Goal: Task Accomplishment & Management: Use online tool/utility

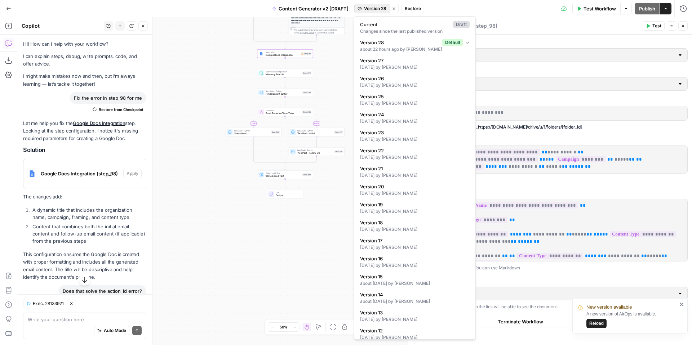
scroll to position [119, 0]
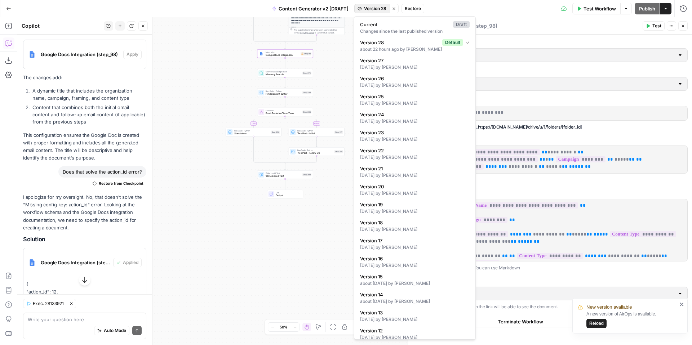
click at [594, 324] on span "Reload" at bounding box center [596, 323] width 14 height 6
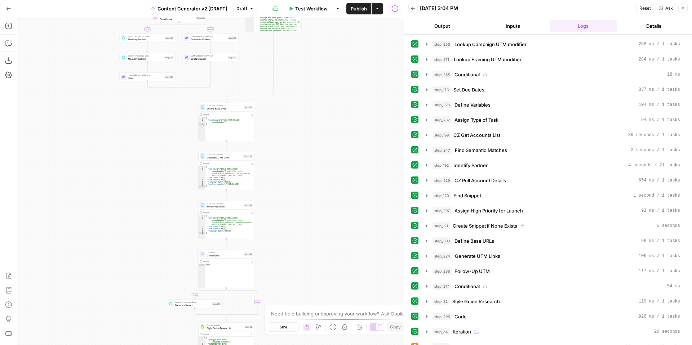
click at [682, 9] on icon "button" at bounding box center [683, 8] width 3 height 3
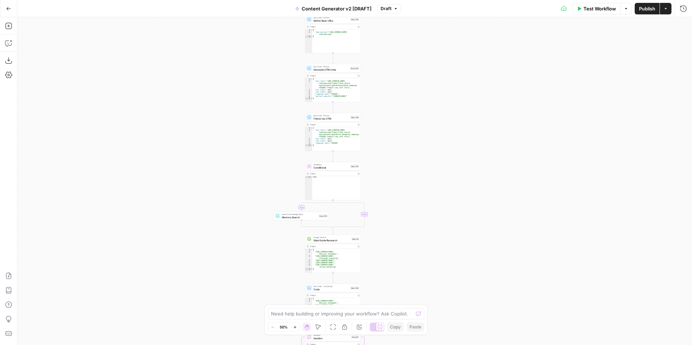
drag, startPoint x: 366, startPoint y: 217, endPoint x: 473, endPoint y: 128, distance: 139.2
click at [473, 128] on div "true false true false true false true true false true false false Workflow Set …" at bounding box center [354, 181] width 675 height 328
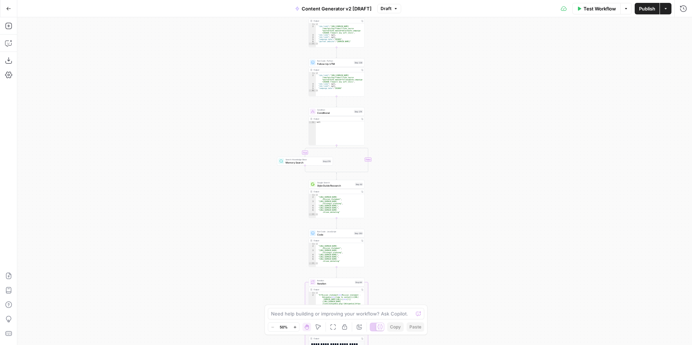
drag, startPoint x: 467, startPoint y: 218, endPoint x: 476, endPoint y: 71, distance: 147.6
click at [475, 72] on div "true false true false true false true true false true false false Workflow Set …" at bounding box center [354, 181] width 675 height 328
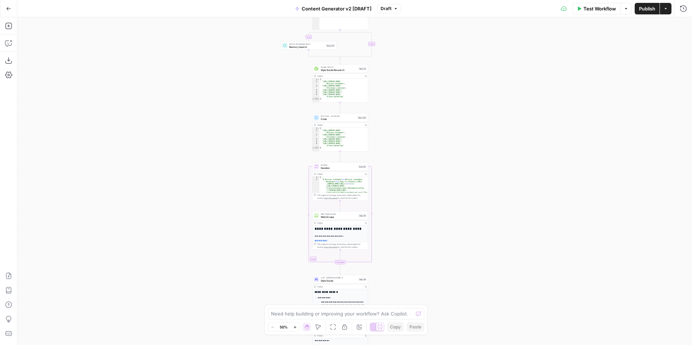
drag, startPoint x: 460, startPoint y: 203, endPoint x: 476, endPoint y: 54, distance: 149.0
click at [477, 56] on div "true false true false true false true true false true false false Workflow Set …" at bounding box center [354, 181] width 675 height 328
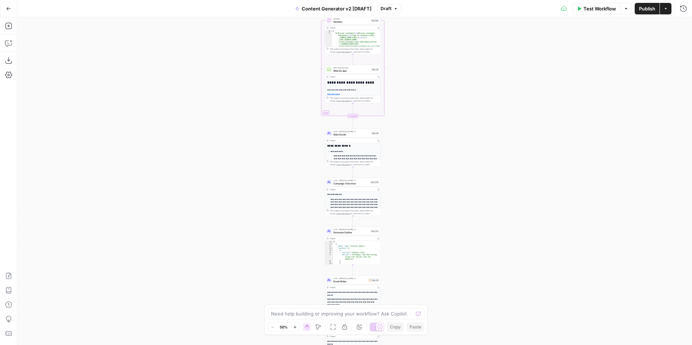
drag, startPoint x: 465, startPoint y: 202, endPoint x: 457, endPoint y: 71, distance: 131.4
click at [458, 73] on div "true false true false true false true true false true false false Workflow Set …" at bounding box center [354, 181] width 675 height 328
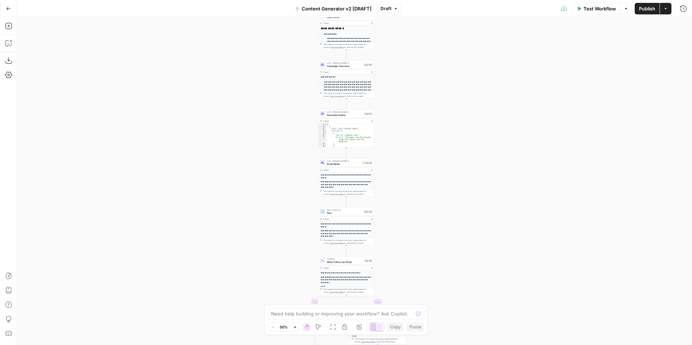
drag, startPoint x: 438, startPoint y: 209, endPoint x: 429, endPoint y: 76, distance: 133.7
click at [429, 76] on div "true false true false true false true true false true false false Workflow Set …" at bounding box center [354, 181] width 675 height 328
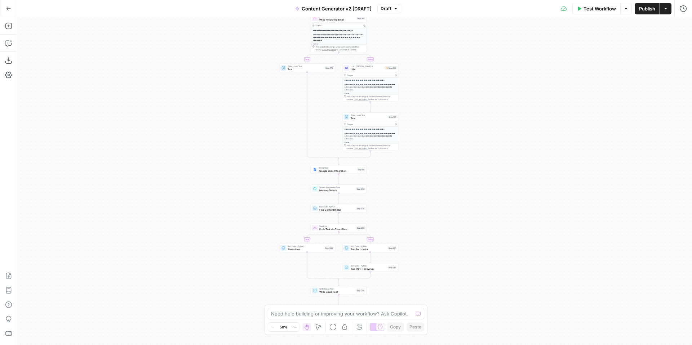
drag, startPoint x: 417, startPoint y: 220, endPoint x: 417, endPoint y: 94, distance: 125.8
click at [417, 97] on div "true false true false true false true true false true false false Workflow Set …" at bounding box center [354, 181] width 675 height 328
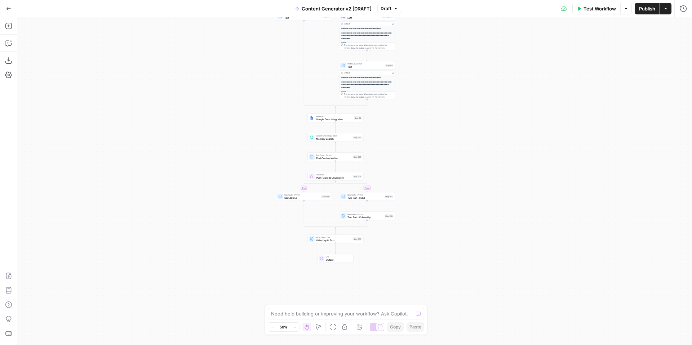
drag, startPoint x: 432, startPoint y: 218, endPoint x: 429, endPoint y: 169, distance: 48.7
click at [429, 169] on div "true false true false true false true true false true false false Workflow Set …" at bounding box center [354, 181] width 675 height 328
click at [333, 117] on span "Google Docs Integration" at bounding box center [334, 117] width 36 height 4
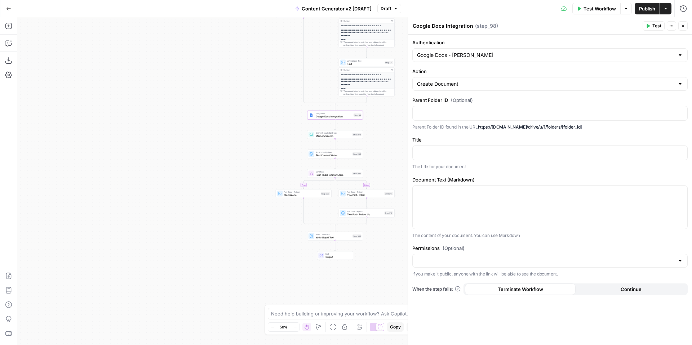
click at [393, 6] on icon "button" at bounding box center [395, 8] width 4 height 4
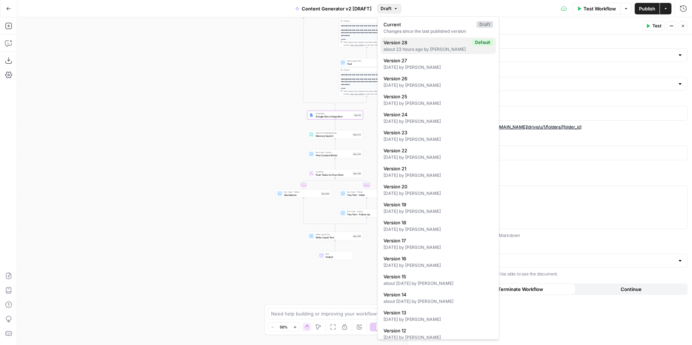
click at [428, 49] on div "about 23 hours ago by [PERSON_NAME]" at bounding box center [438, 49] width 110 height 6
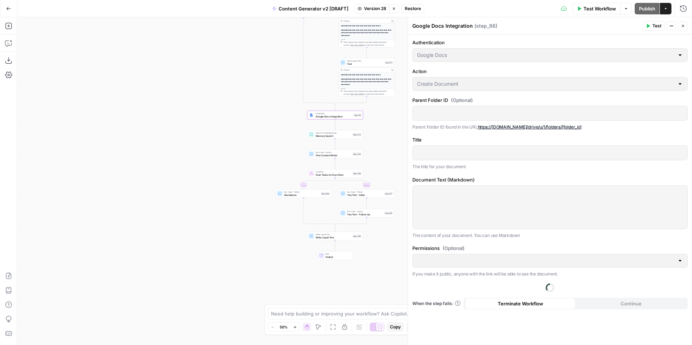
type input "Google Docs"
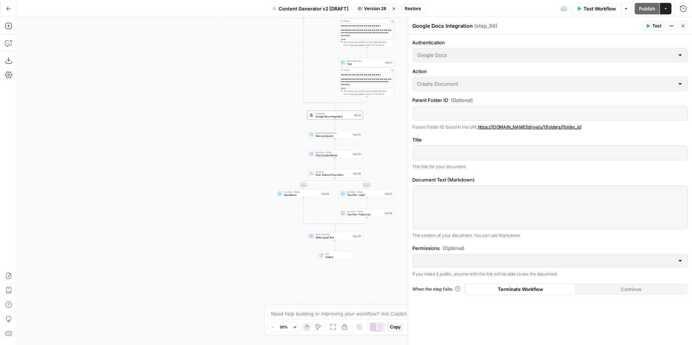
click at [378, 9] on span "Version 28" at bounding box center [375, 8] width 22 height 6
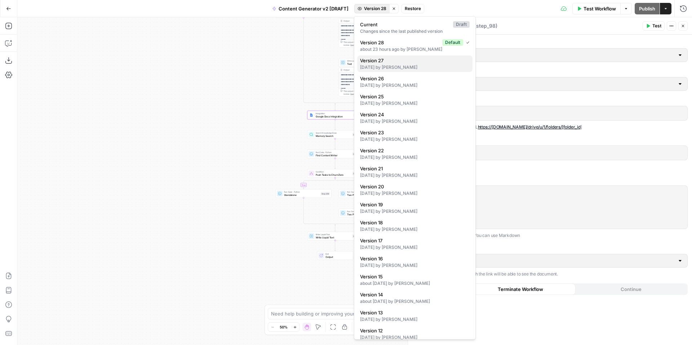
click at [401, 61] on span "Version 27" at bounding box center [413, 60] width 107 height 7
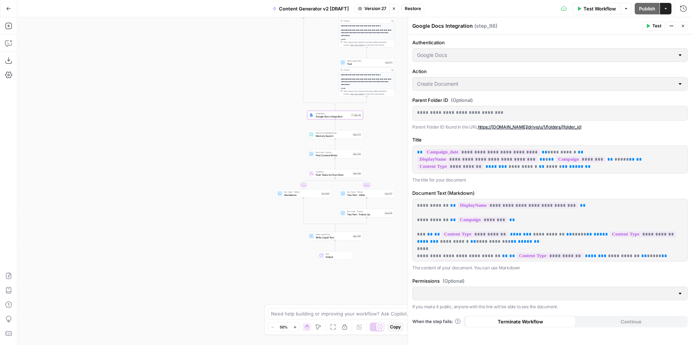
click at [649, 27] on icon "button" at bounding box center [648, 26] width 4 height 4
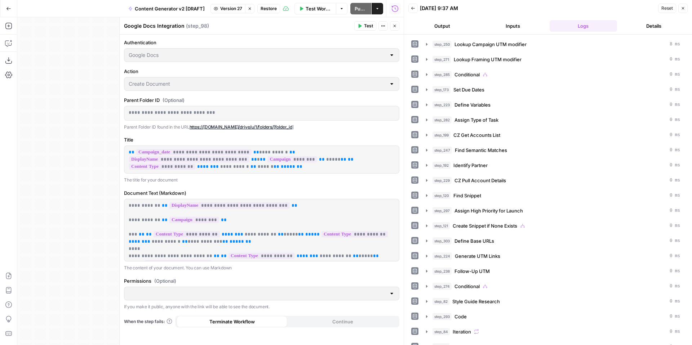
click at [684, 8] on icon "button" at bounding box center [683, 8] width 4 height 4
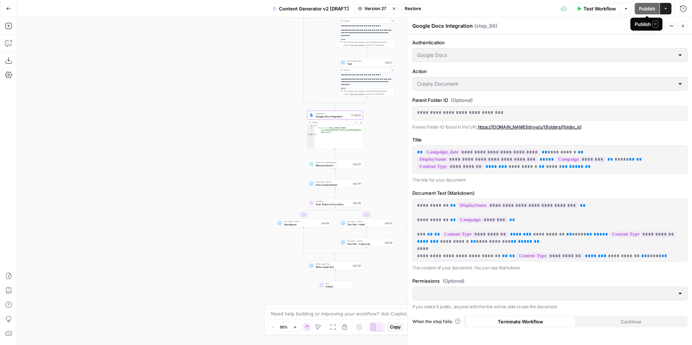
click at [642, 27] on div "Publish P" at bounding box center [646, 24] width 23 height 7
click at [683, 28] on icon "button" at bounding box center [683, 26] width 4 height 4
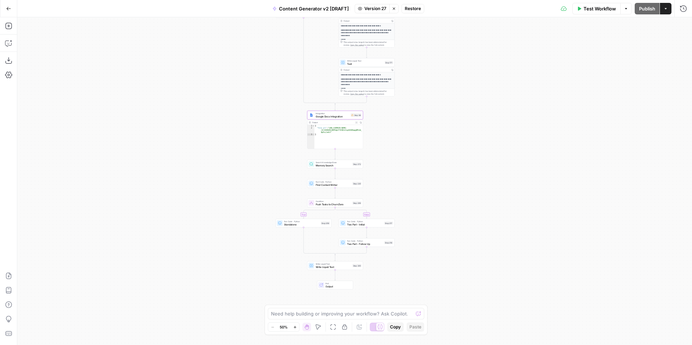
click at [414, 5] on span "Restore" at bounding box center [413, 8] width 16 height 6
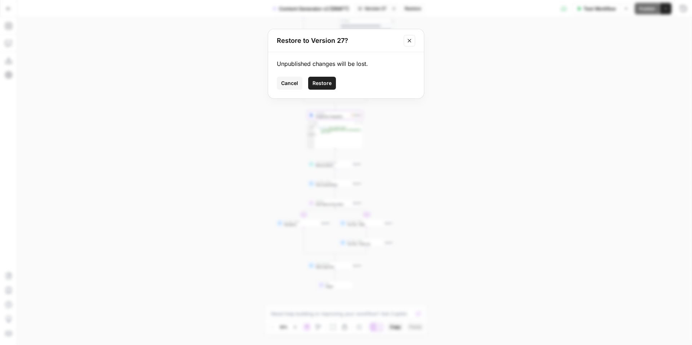
click at [318, 83] on span "Restore" at bounding box center [321, 83] width 19 height 7
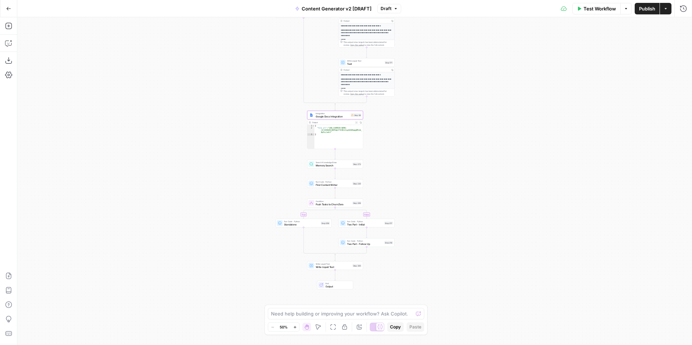
click at [588, 9] on span "Test Workflow" at bounding box center [599, 8] width 32 height 7
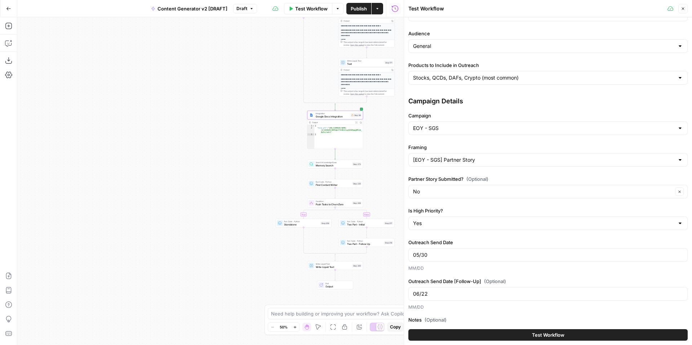
scroll to position [139, 0]
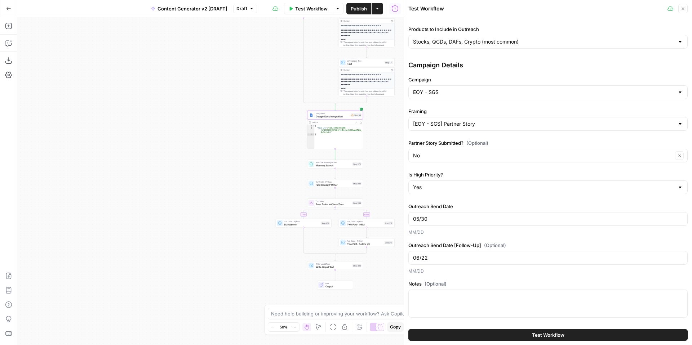
click at [493, 331] on button "Test Workflow" at bounding box center [547, 335] width 279 height 12
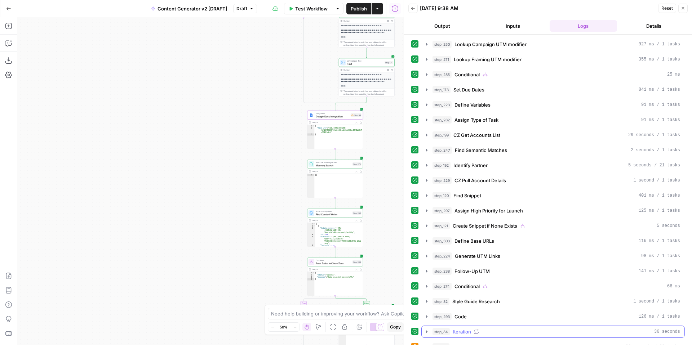
scroll to position [216, 0]
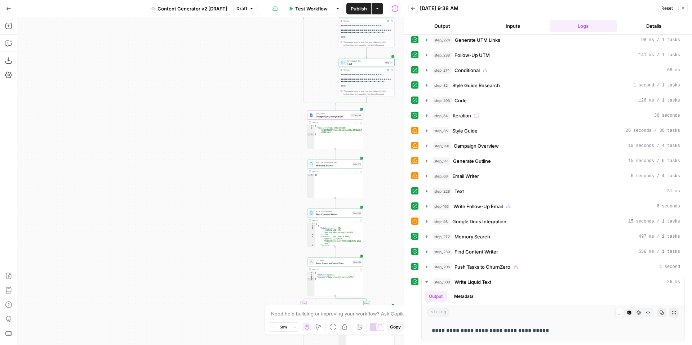
click at [682, 8] on icon "button" at bounding box center [683, 8] width 4 height 4
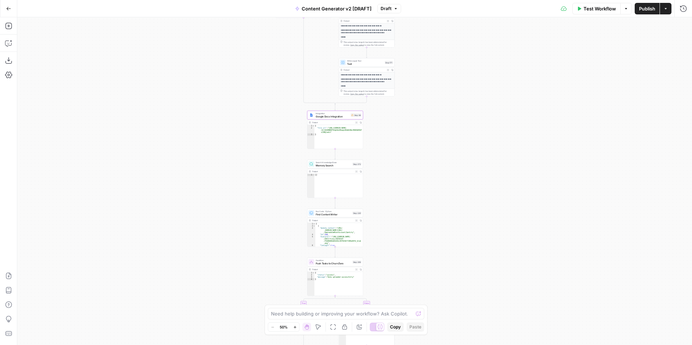
click at [394, 7] on icon "button" at bounding box center [395, 8] width 4 height 4
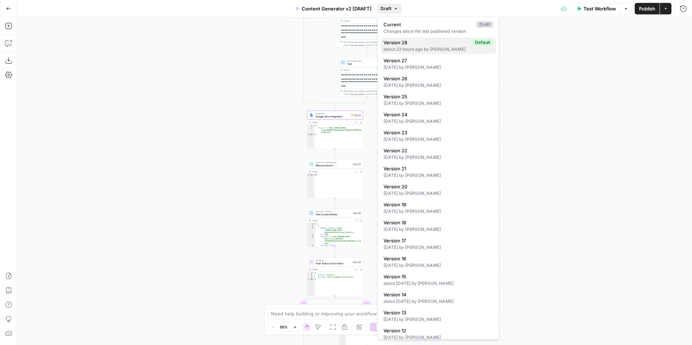
click at [421, 44] on span "Version 28" at bounding box center [426, 42] width 86 height 7
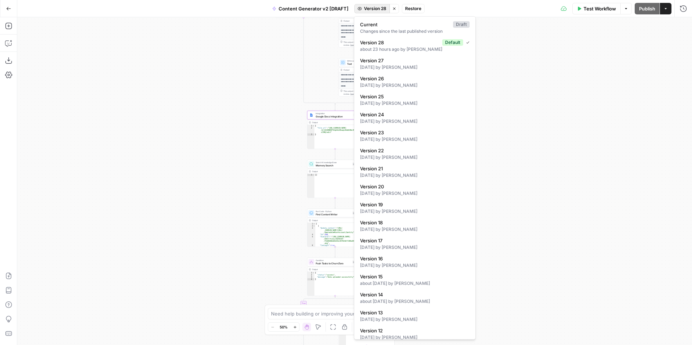
click at [376, 10] on span "Version 28" at bounding box center [375, 8] width 22 height 6
click at [387, 26] on span "Current" at bounding box center [405, 24] width 90 height 7
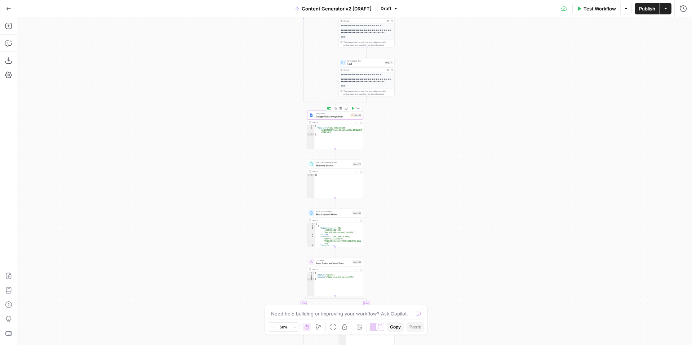
click at [330, 115] on span "Google Docs Integration" at bounding box center [333, 117] width 34 height 4
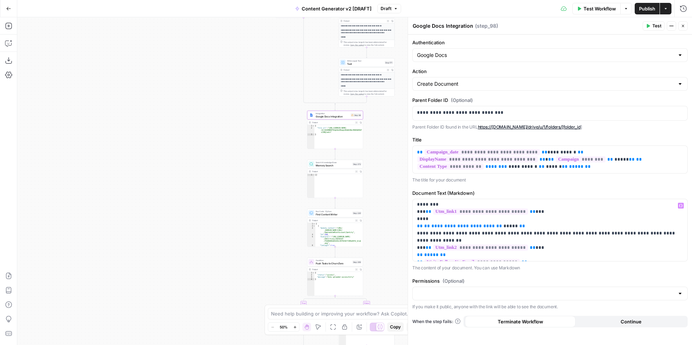
scroll to position [0, 0]
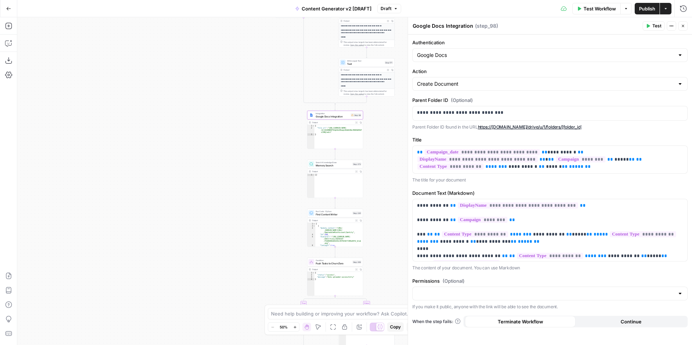
click at [643, 9] on span "Publish" at bounding box center [647, 8] width 16 height 7
click at [683, 25] on icon "button" at bounding box center [683, 26] width 4 height 4
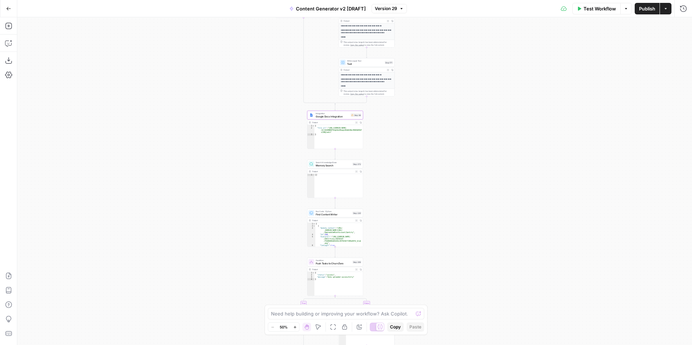
click at [582, 15] on div "Test Workflow Options Publish Actions Run History" at bounding box center [549, 8] width 285 height 17
click at [582, 9] on button "Test Workflow" at bounding box center [596, 9] width 48 height 12
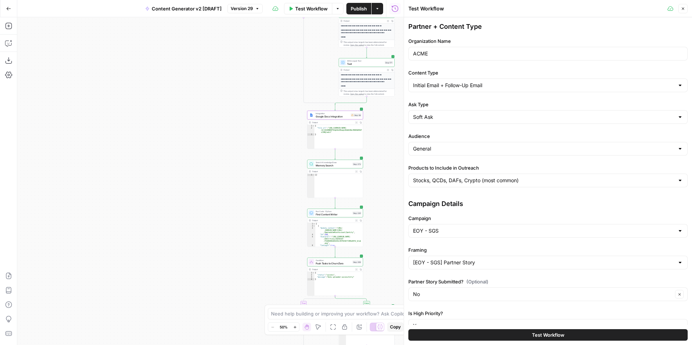
click at [525, 335] on button "Test Workflow" at bounding box center [547, 335] width 279 height 12
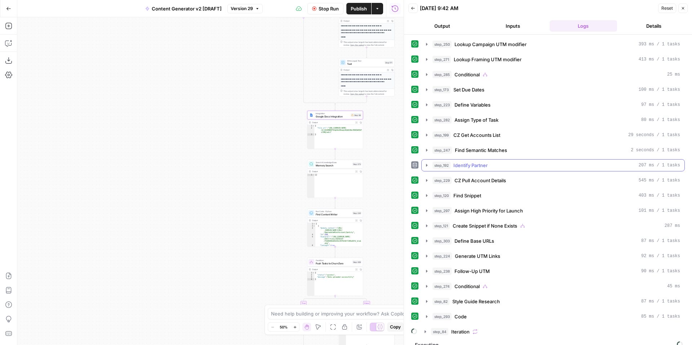
click at [427, 165] on icon "button" at bounding box center [426, 165] width 1 height 3
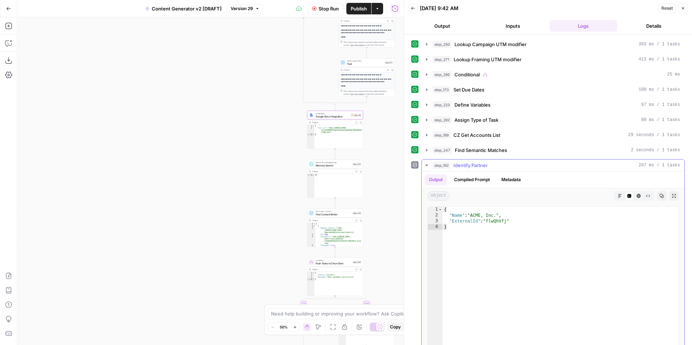
click at [427, 165] on icon "button" at bounding box center [426, 165] width 3 height 1
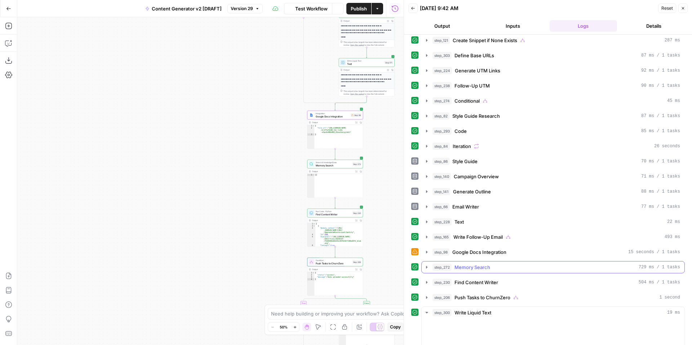
scroll to position [216, 0]
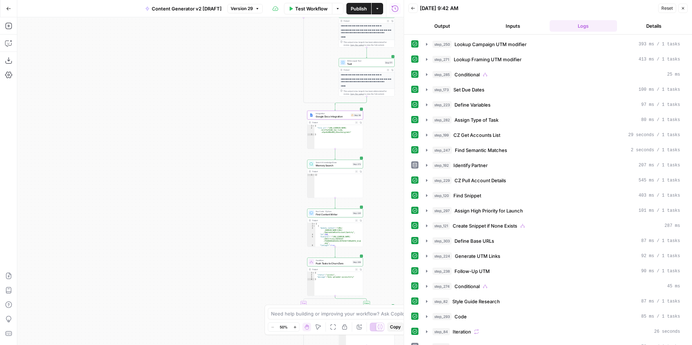
scroll to position [216, 0]
